Goal: Transaction & Acquisition: Obtain resource

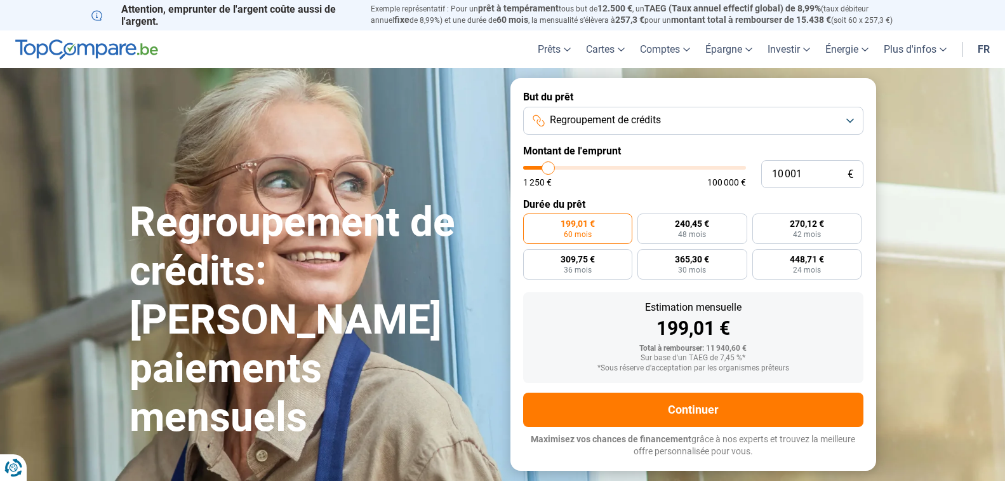
type input "93 500"
type input "93500"
click at [725, 167] on input "range" at bounding box center [634, 168] width 223 height 4
radio input "false"
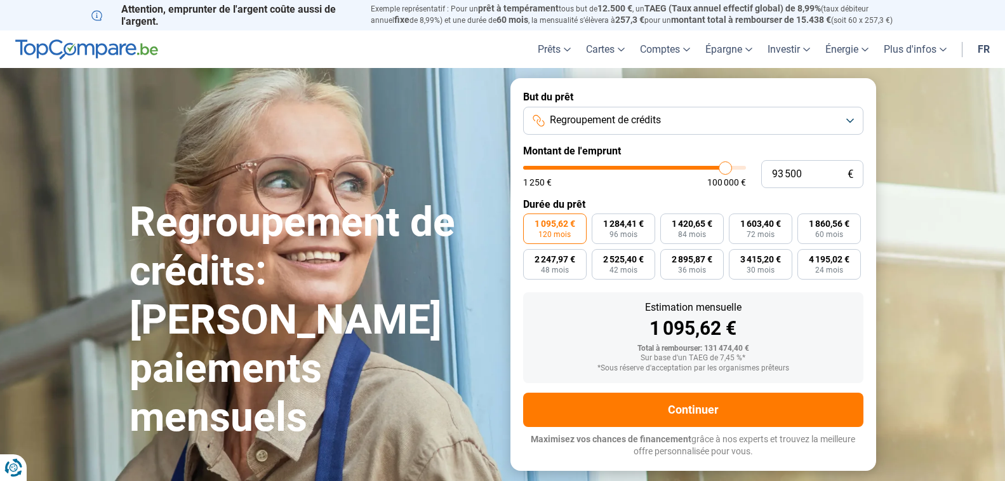
type input "76 750"
type input "76750"
click at [690, 168] on input "range" at bounding box center [634, 168] width 223 height 4
type input "81 500"
type input "81500"
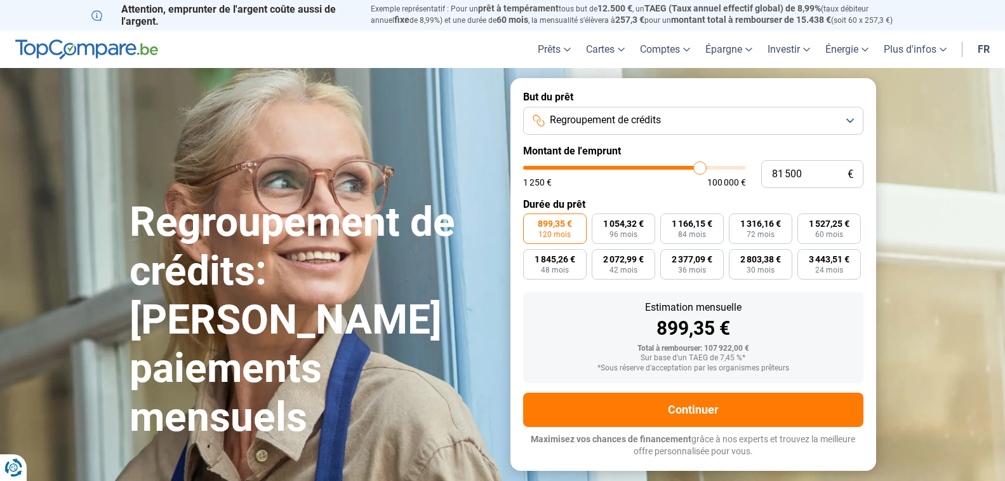
click at [700, 167] on input "range" at bounding box center [634, 168] width 223 height 4
type input "77 000"
type input "77000"
click at [690, 167] on input "range" at bounding box center [634, 168] width 223 height 4
click at [697, 168] on input "range" at bounding box center [634, 168] width 223 height 4
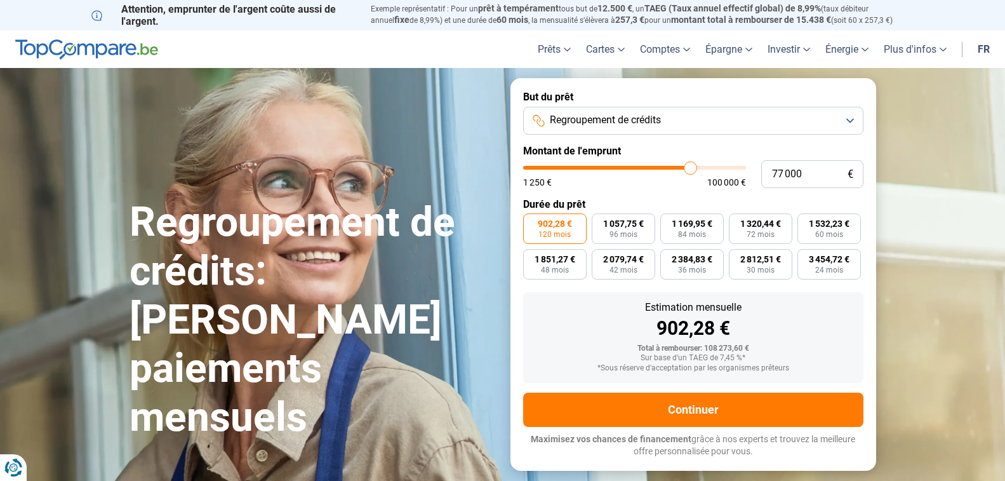
type input "81 750"
type input "81750"
click at [700, 167] on input "range" at bounding box center [634, 168] width 223 height 4
type input "77 750"
type input "77750"
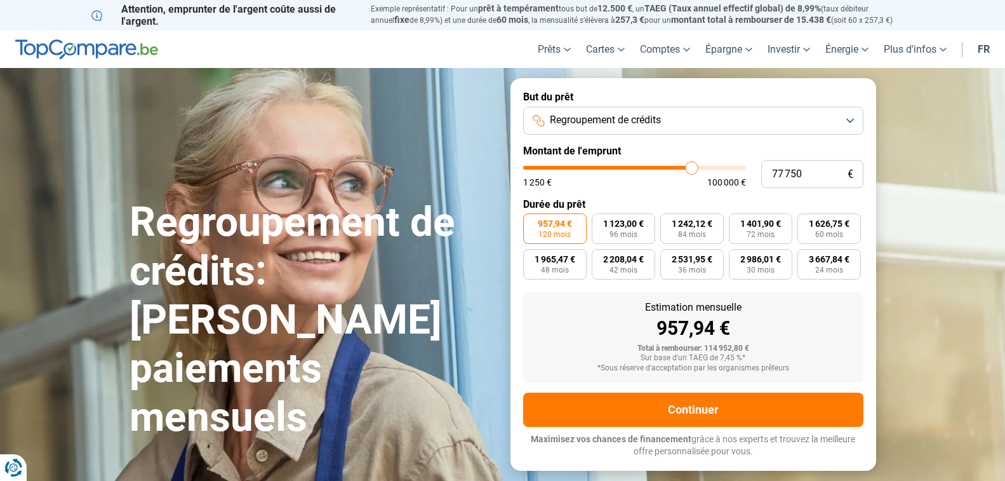
click at [692, 166] on input "range" at bounding box center [634, 168] width 223 height 4
click at [699, 167] on input "range" at bounding box center [634, 168] width 223 height 4
type input "78 750"
type input "78750"
type input "79 750"
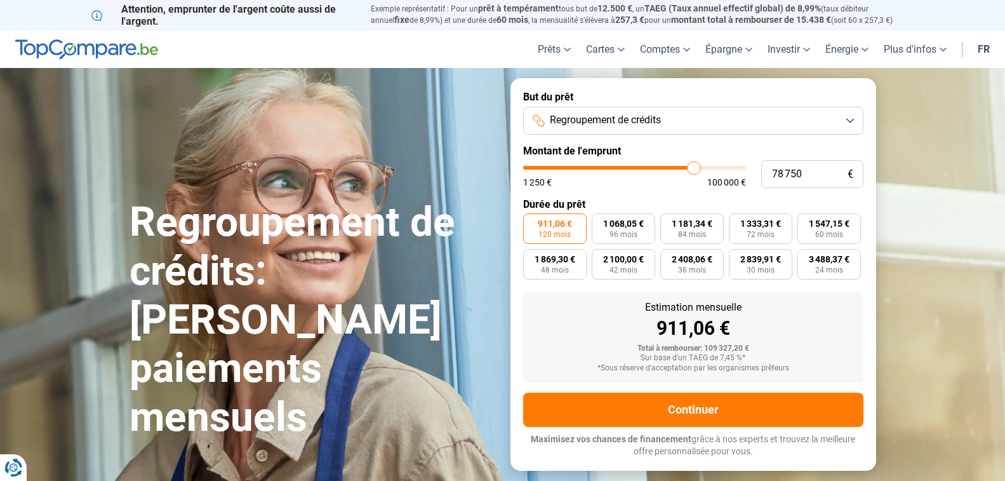
type input "79750"
type input "80 250"
type input "80250"
type input "80 750"
type input "80750"
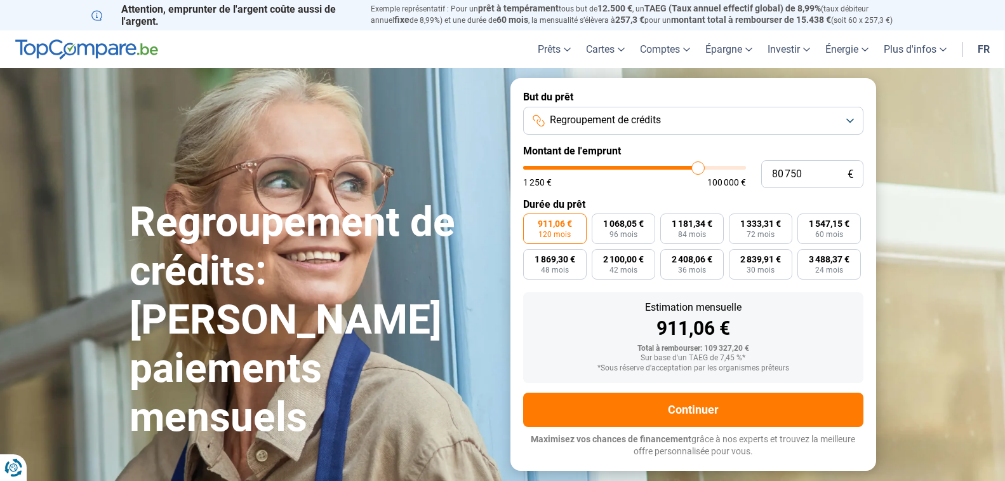
click at [698, 168] on input "range" at bounding box center [634, 168] width 223 height 4
